Goal: Information Seeking & Learning: Learn about a topic

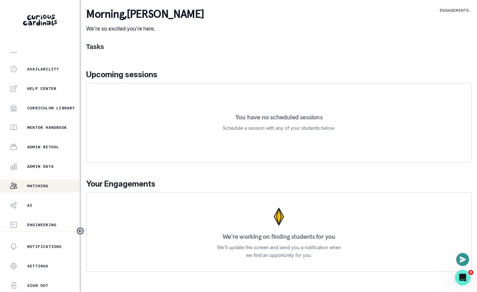
scroll to position [125, 0]
click at [62, 179] on button "Matching" at bounding box center [40, 185] width 80 height 13
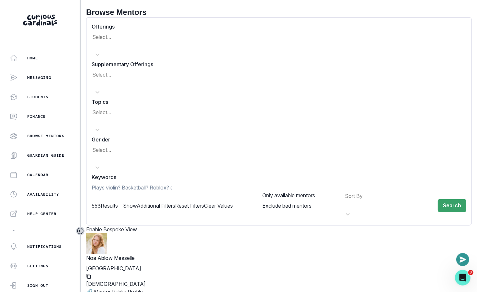
click at [172, 183] on input at bounding box center [132, 187] width 80 height 8
type input "java"
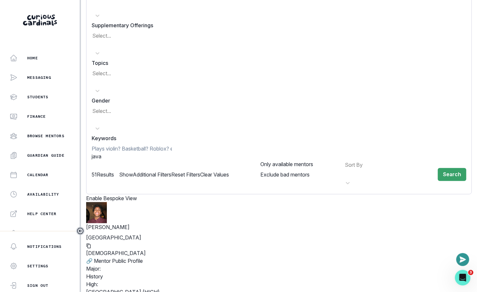
scroll to position [49, 0]
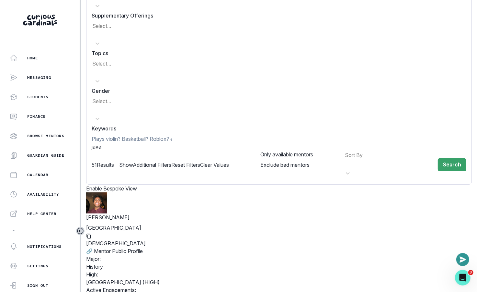
copy p "[PERSON_NAME]"
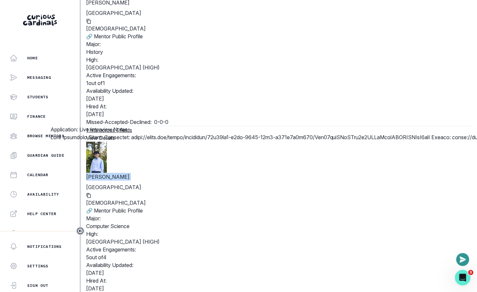
scroll to position [0, 0]
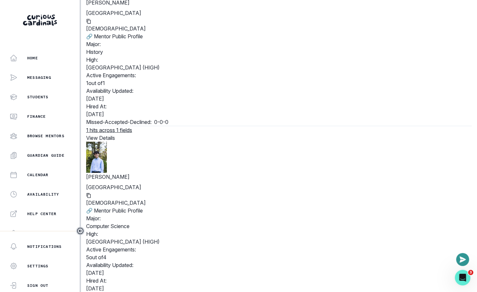
copy p "[PERSON_NAME]"
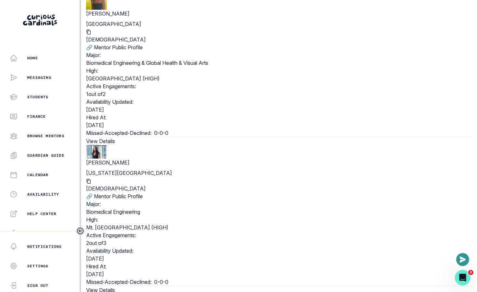
scroll to position [1630, 0]
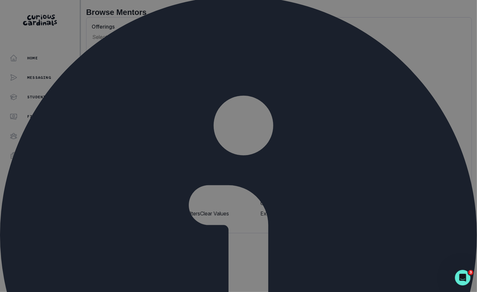
scroll to position [0, 0]
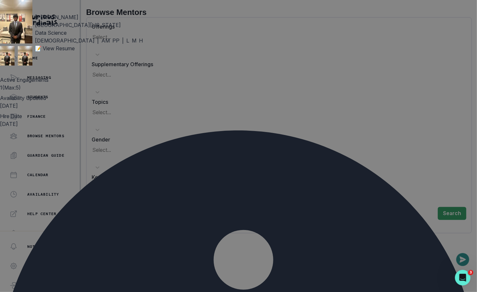
click at [121, 52] on p "📝 View Resume" at bounding box center [89, 48] width 108 height 8
click at [439, 91] on div "[PERSON_NAME][GEOGRAPHIC_DATA][US_STATE] Data Science [DEMOGRAPHIC_DATA] | AM P…" at bounding box center [238, 146] width 477 height 292
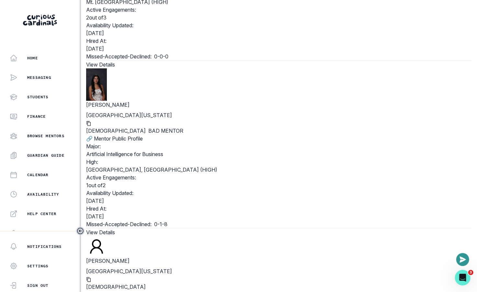
scroll to position [1788, 0]
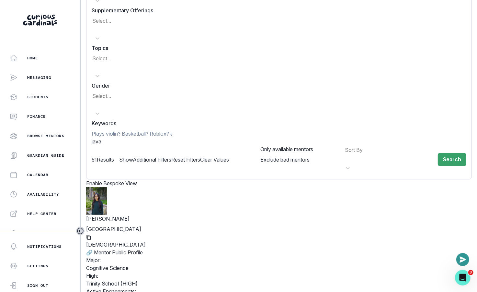
scroll to position [0, 0]
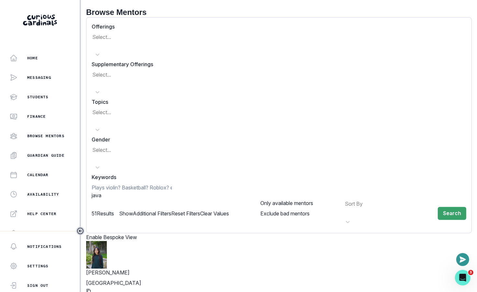
click at [100, 192] on span "java" at bounding box center [97, 195] width 10 height 6
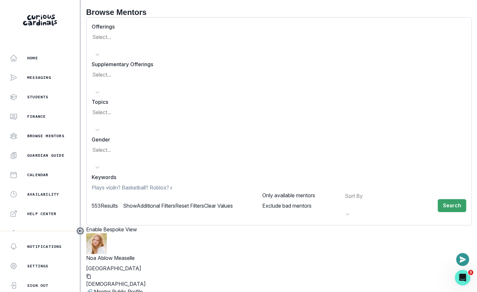
click at [119, 183] on input at bounding box center [132, 187] width 80 height 8
type input "i"
type input "mimi"
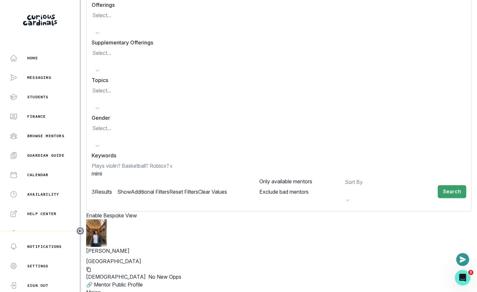
scroll to position [30, 0]
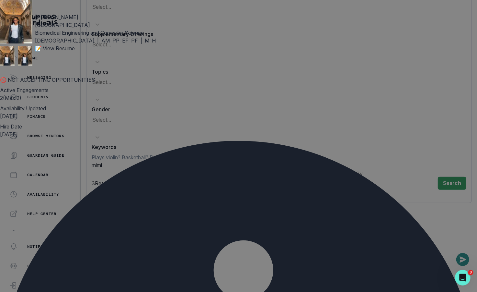
drag, startPoint x: 131, startPoint y: 119, endPoint x: 178, endPoint y: 220, distance: 111.9
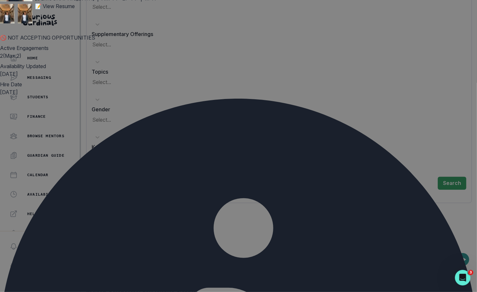
scroll to position [43, 0]
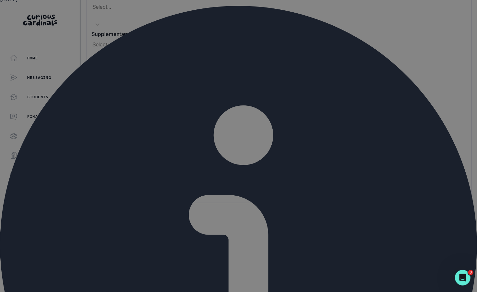
scroll to position [0, 0]
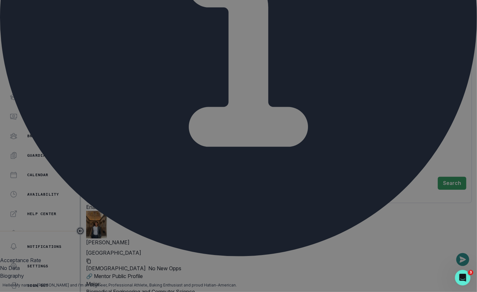
scroll to position [363, 0]
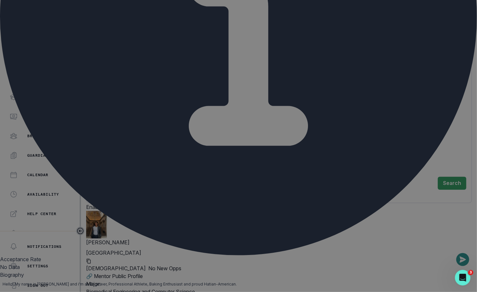
click at [33, 190] on div "[PERSON_NAME] [PERSON_NAME] University Biomedical Engineering and Computer Scie…" at bounding box center [238, 146] width 477 height 292
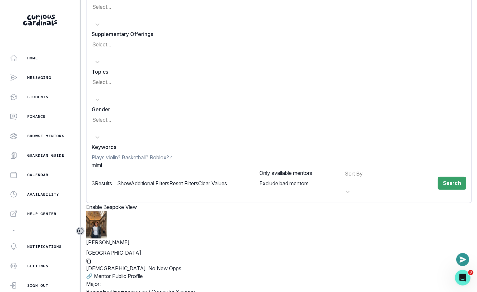
scroll to position [22, 0]
